Goal: Transaction & Acquisition: Purchase product/service

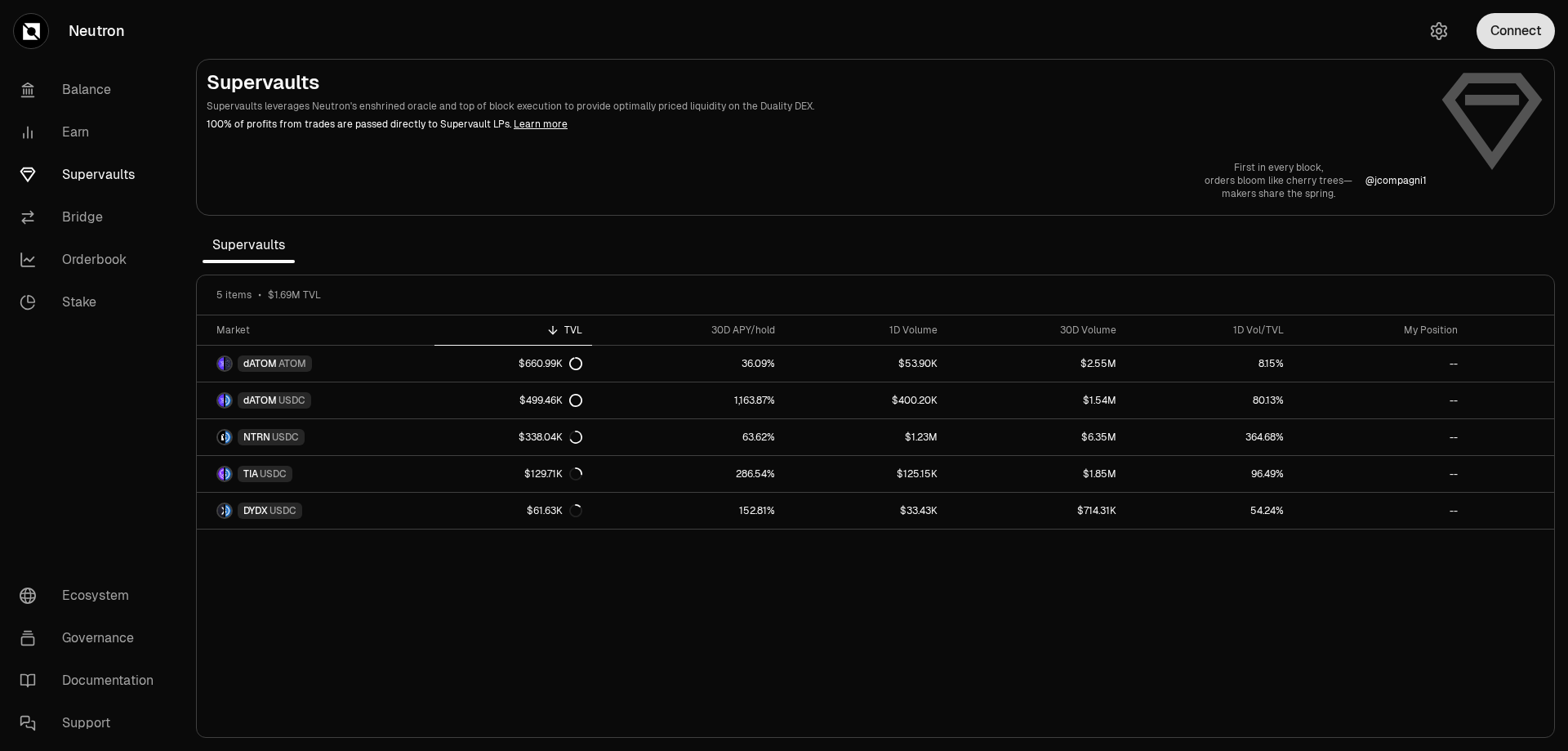
click at [1503, 45] on button "Connect" at bounding box center [1515, 31] width 78 height 36
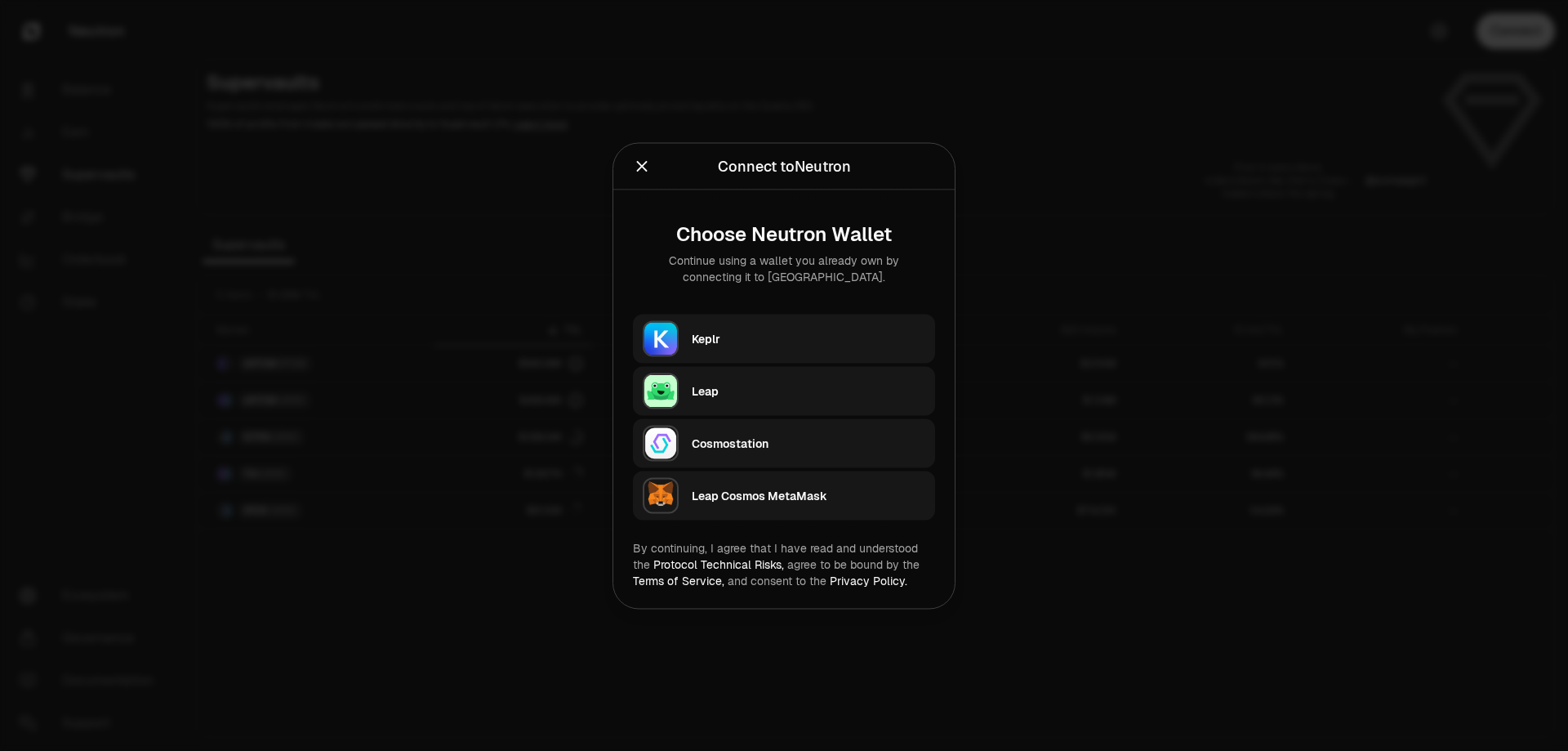
click at [764, 334] on div "Keplr" at bounding box center [809, 338] width 234 height 16
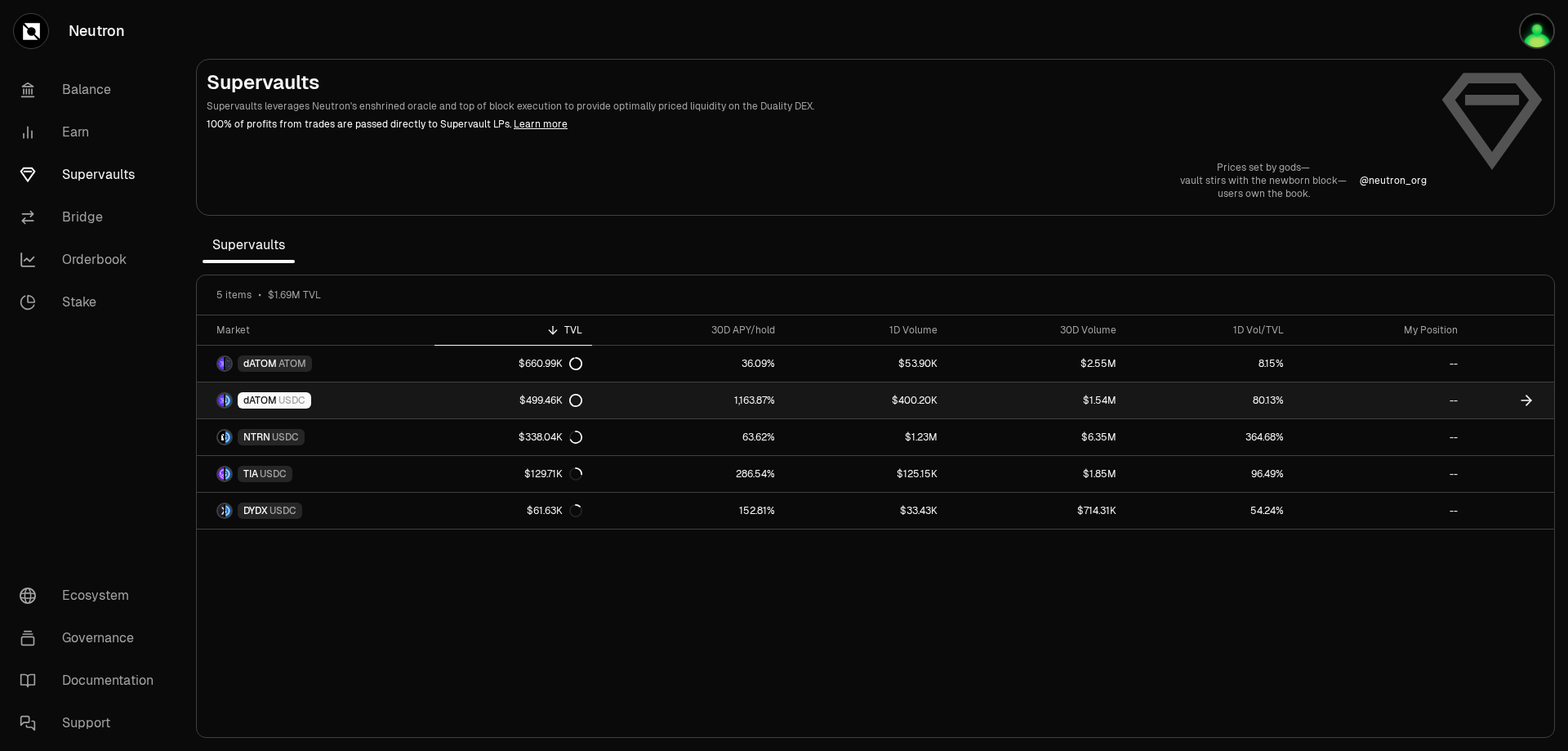
click at [498, 396] on link "$499.46K" at bounding box center [513, 400] width 159 height 36
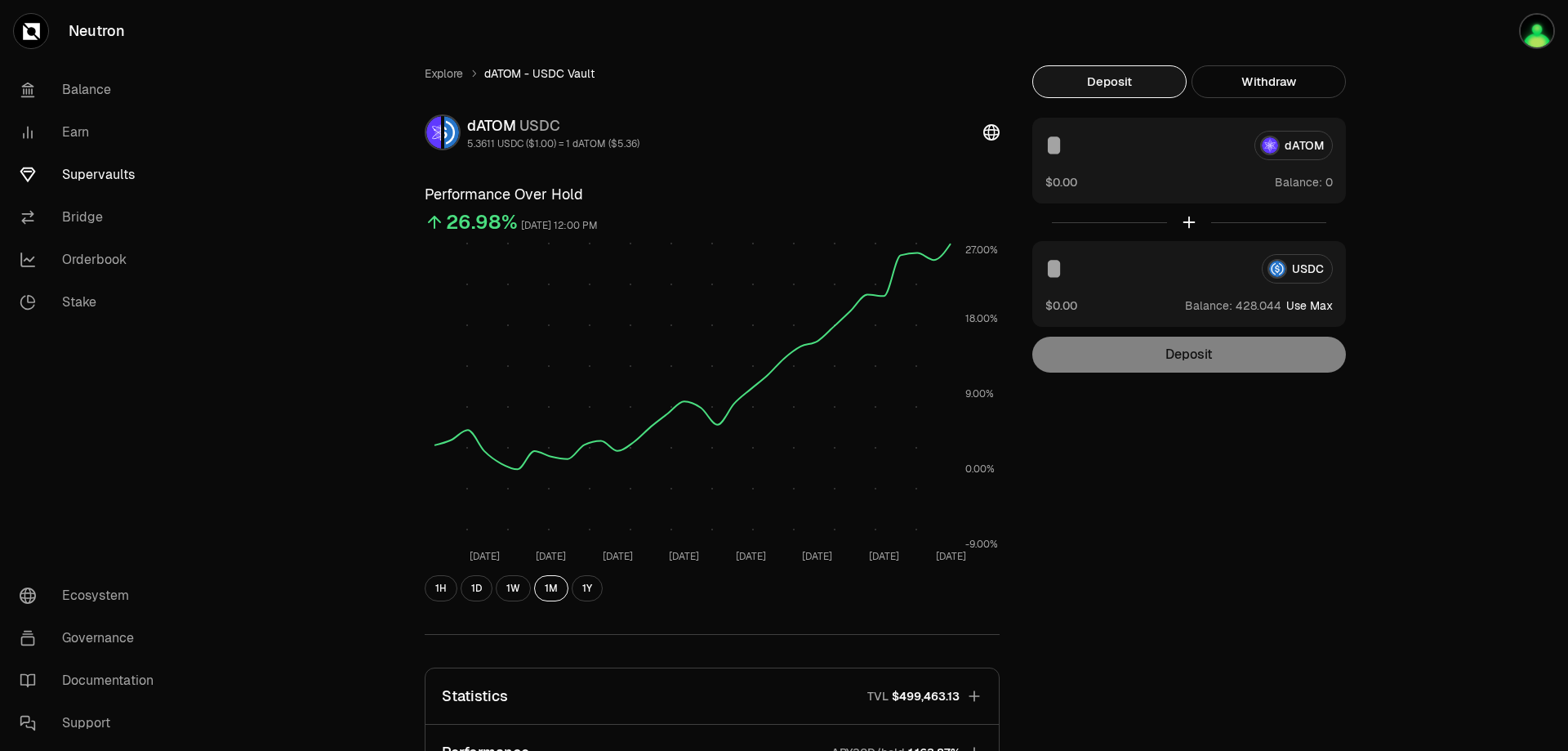
click at [1217, 151] on input at bounding box center [1144, 145] width 196 height 29
click at [1277, 137] on div "dATOM" at bounding box center [1189, 145] width 287 height 29
click at [1281, 146] on div "dATOM" at bounding box center [1189, 145] width 287 height 29
click at [1251, 95] on button "Withdraw" at bounding box center [1268, 81] width 154 height 33
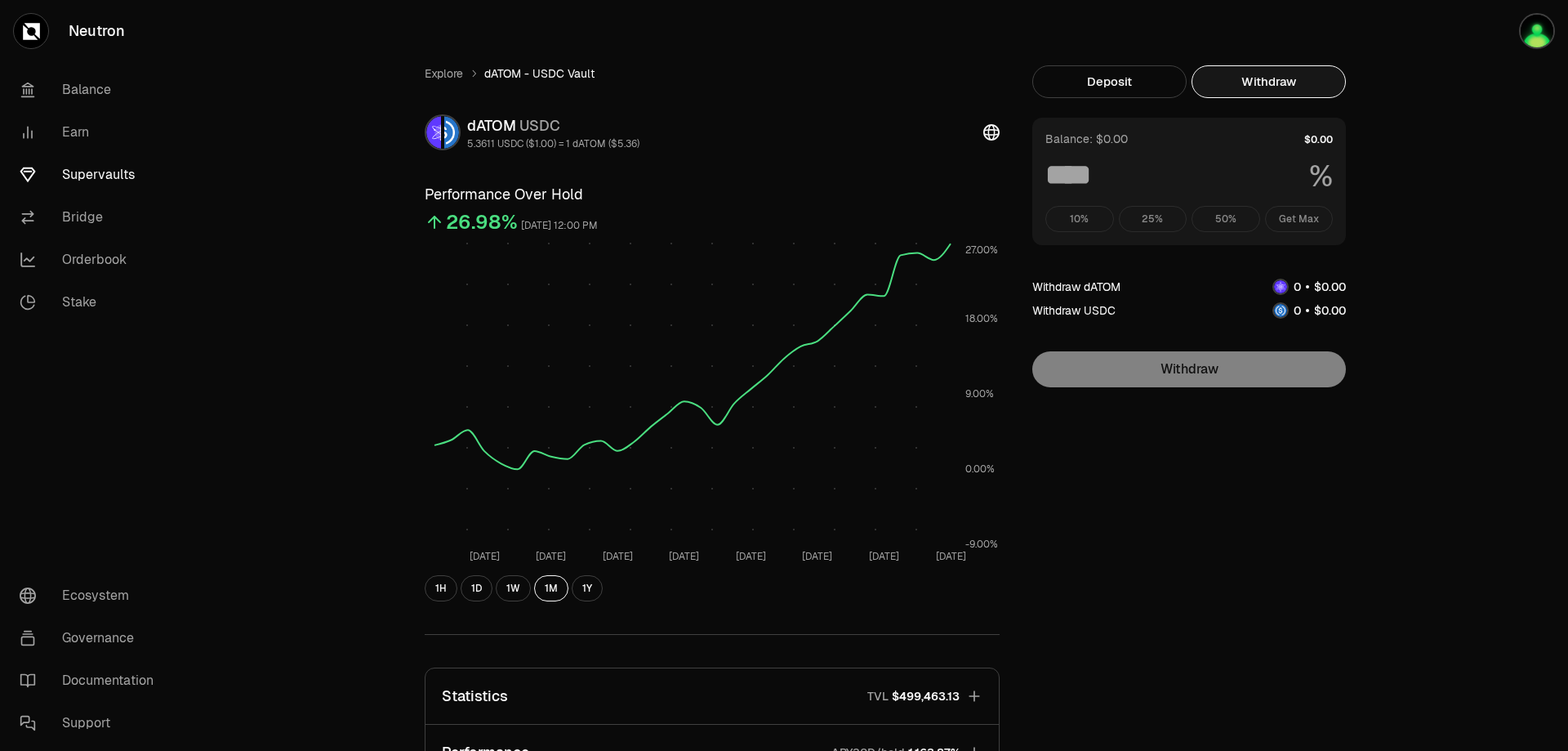
click at [1223, 207] on div "10% 25% 50% Get Max" at bounding box center [1189, 219] width 287 height 26
click at [1297, 223] on div "10% 25% 50% Get Max" at bounding box center [1189, 219] width 287 height 26
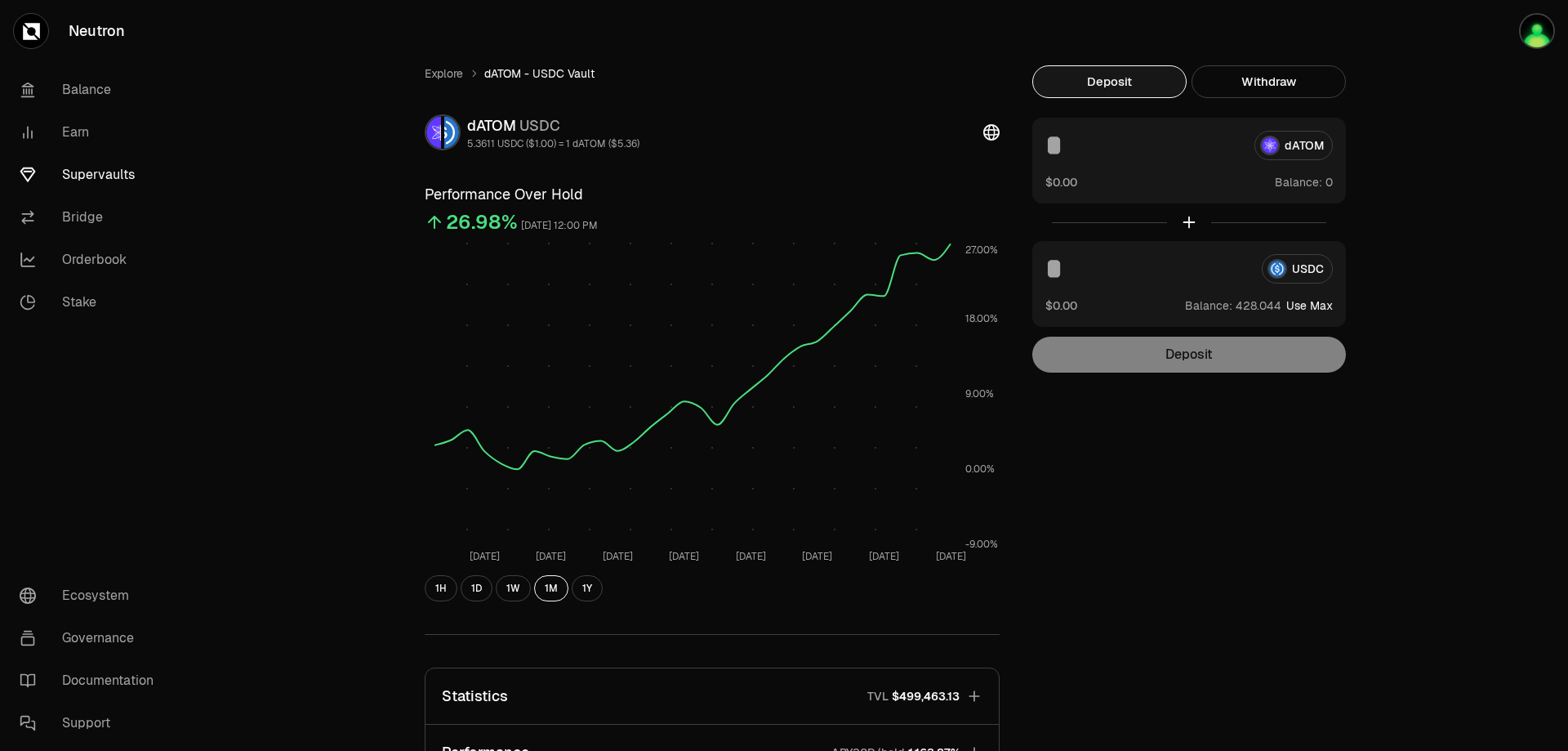
click at [1136, 72] on button "Deposit" at bounding box center [1109, 81] width 154 height 33
click at [1098, 170] on div "dATOM $0.00 Balance:" at bounding box center [1189, 161] width 314 height 86
click at [1064, 137] on input at bounding box center [1144, 145] width 196 height 29
type input "**"
click at [1065, 264] on input at bounding box center [1147, 268] width 203 height 29
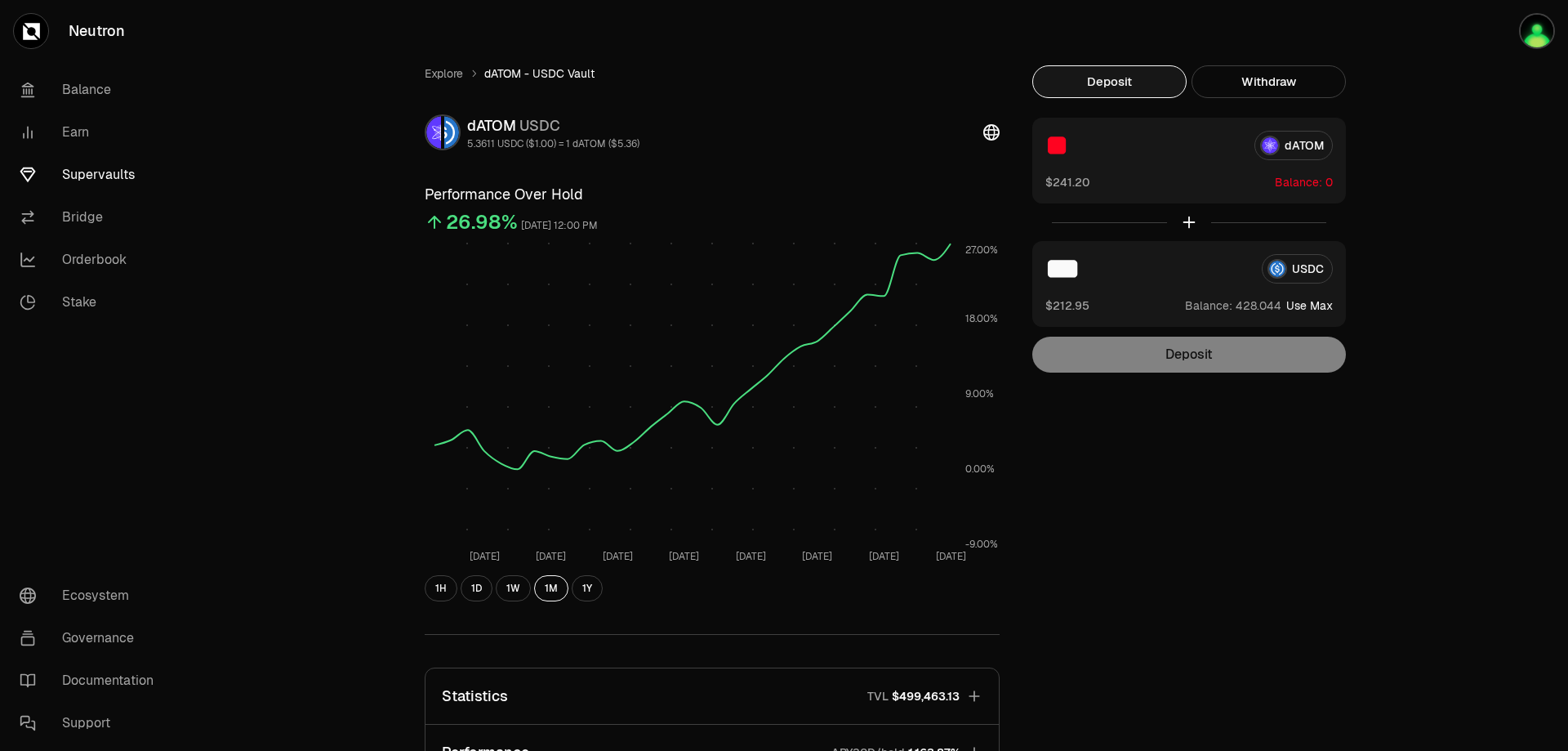
type input "***"
click at [1111, 431] on div "Explore dATOM - USDC Vault dATOM USDC 5.3611 USDC ($1.00) = 1 dATOM ($5.36) Per…" at bounding box center [874, 533] width 940 height 937
click at [1181, 351] on div "Deposit" at bounding box center [1189, 354] width 314 height 36
click at [1182, 355] on div "Deposit" at bounding box center [1189, 354] width 314 height 36
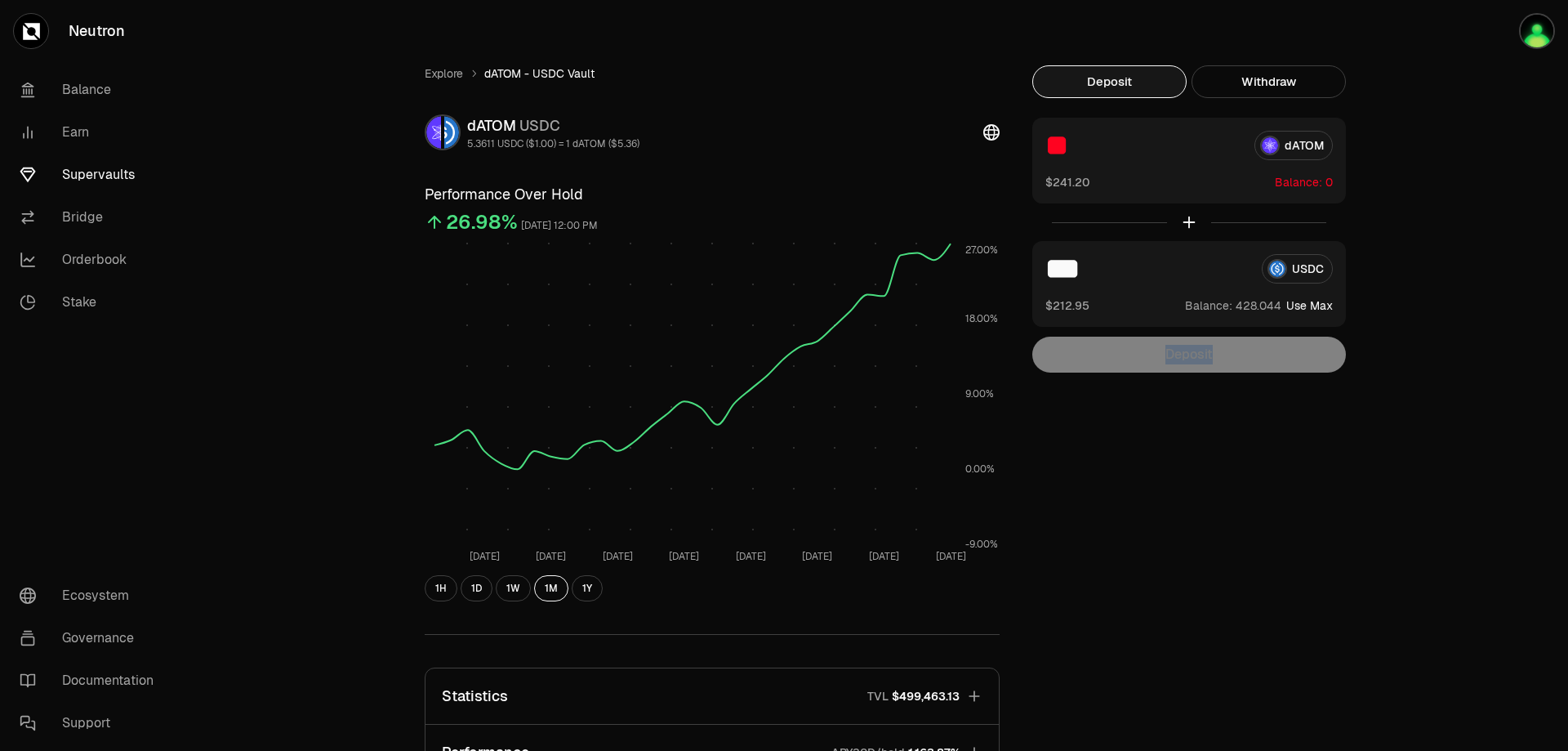
click at [1182, 355] on div "Deposit" at bounding box center [1189, 354] width 314 height 36
click at [1294, 167] on div "** dATOM $241.20 Balance:" at bounding box center [1189, 161] width 314 height 86
click at [1539, 28] on img "button" at bounding box center [1537, 31] width 36 height 36
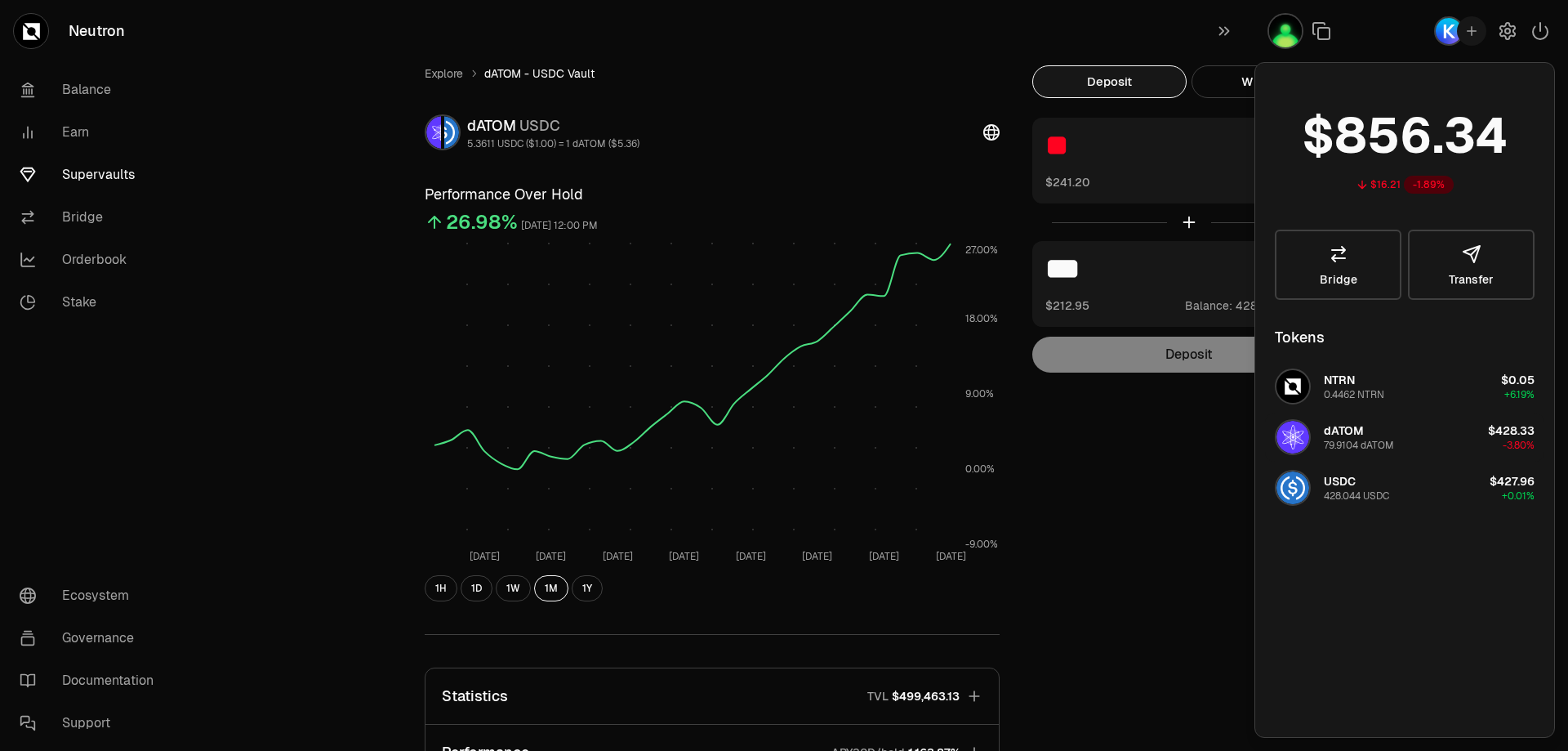
click at [1451, 429] on button "dATOM 79.9104 dATOM $428.33 -3.80%" at bounding box center [1404, 437] width 279 height 49
click at [1201, 443] on div "Explore dATOM - USDC Vault dATOM USDC 5.3611 USDC ($1.00) = 1 dATOM ($5.36) Per…" at bounding box center [874, 533] width 940 height 937
